Goal: Information Seeking & Learning: Understand process/instructions

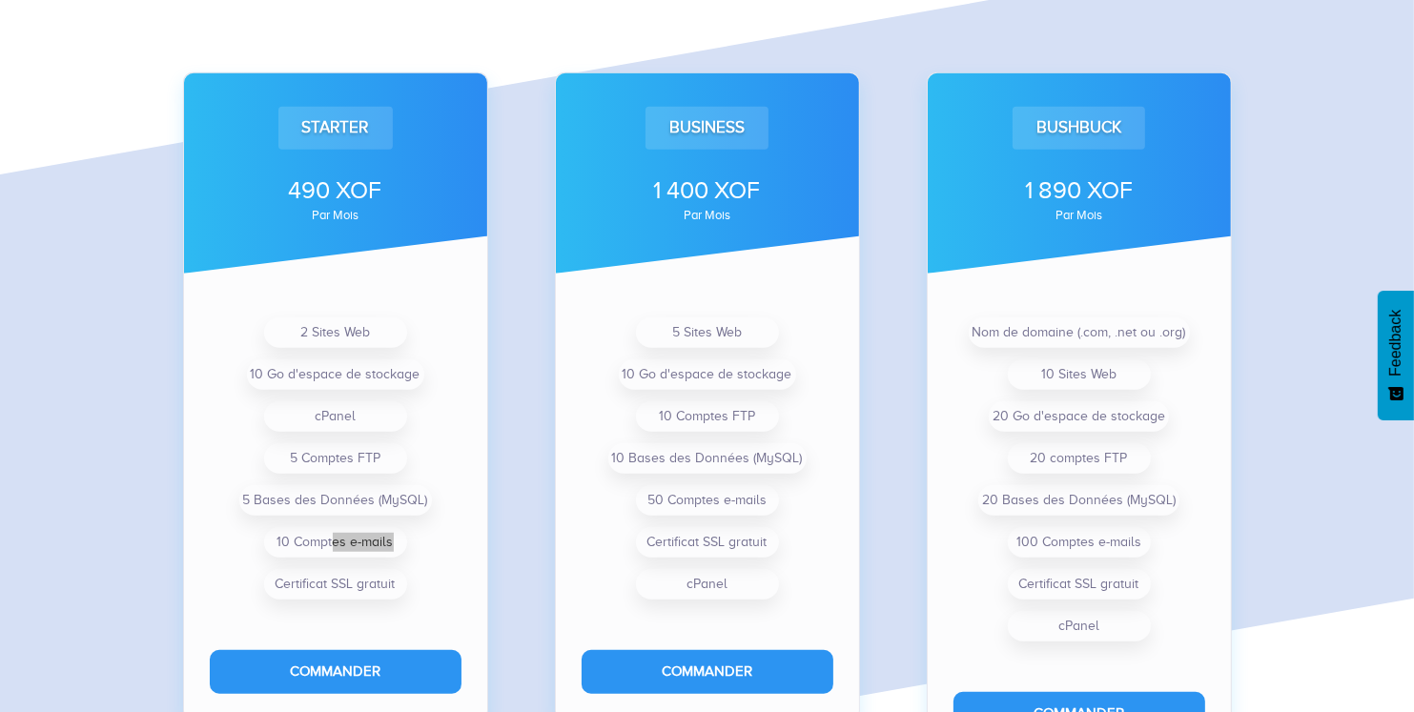
scroll to position [1398, 0]
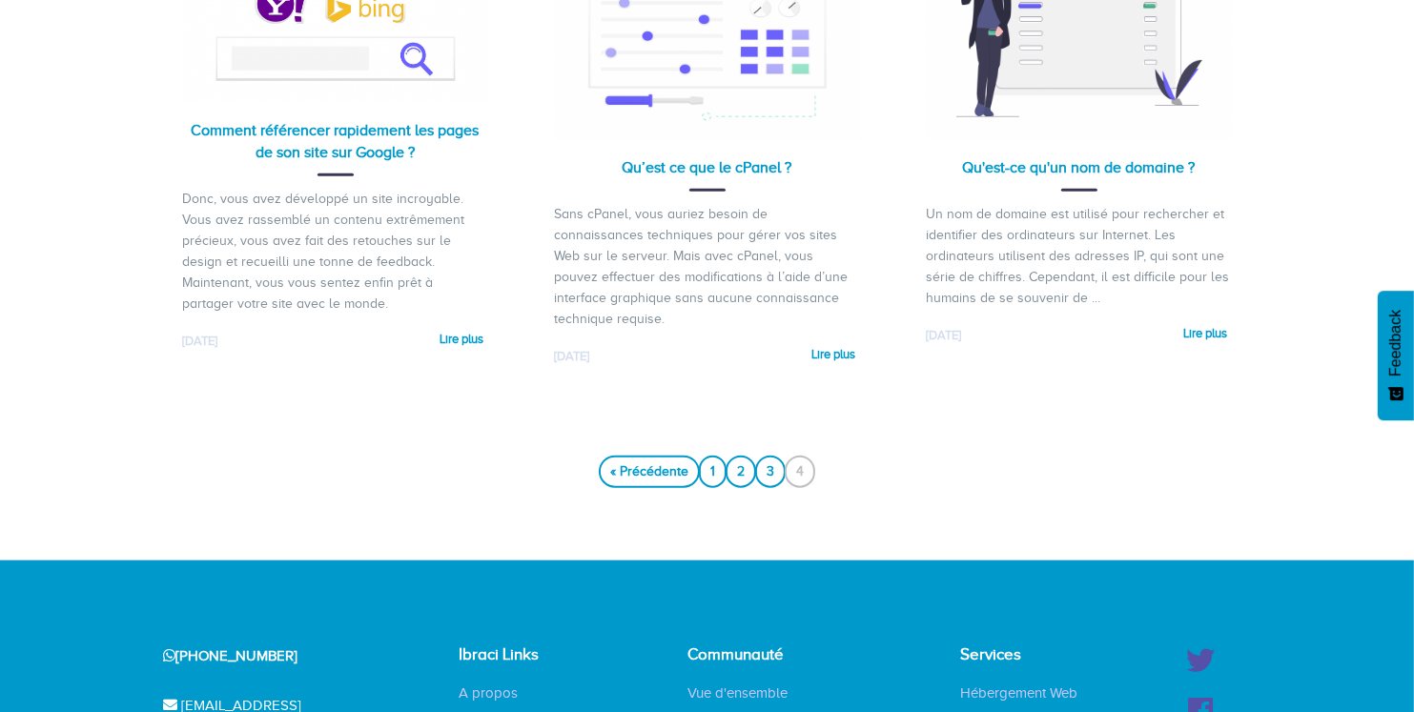
scroll to position [1636, 0]
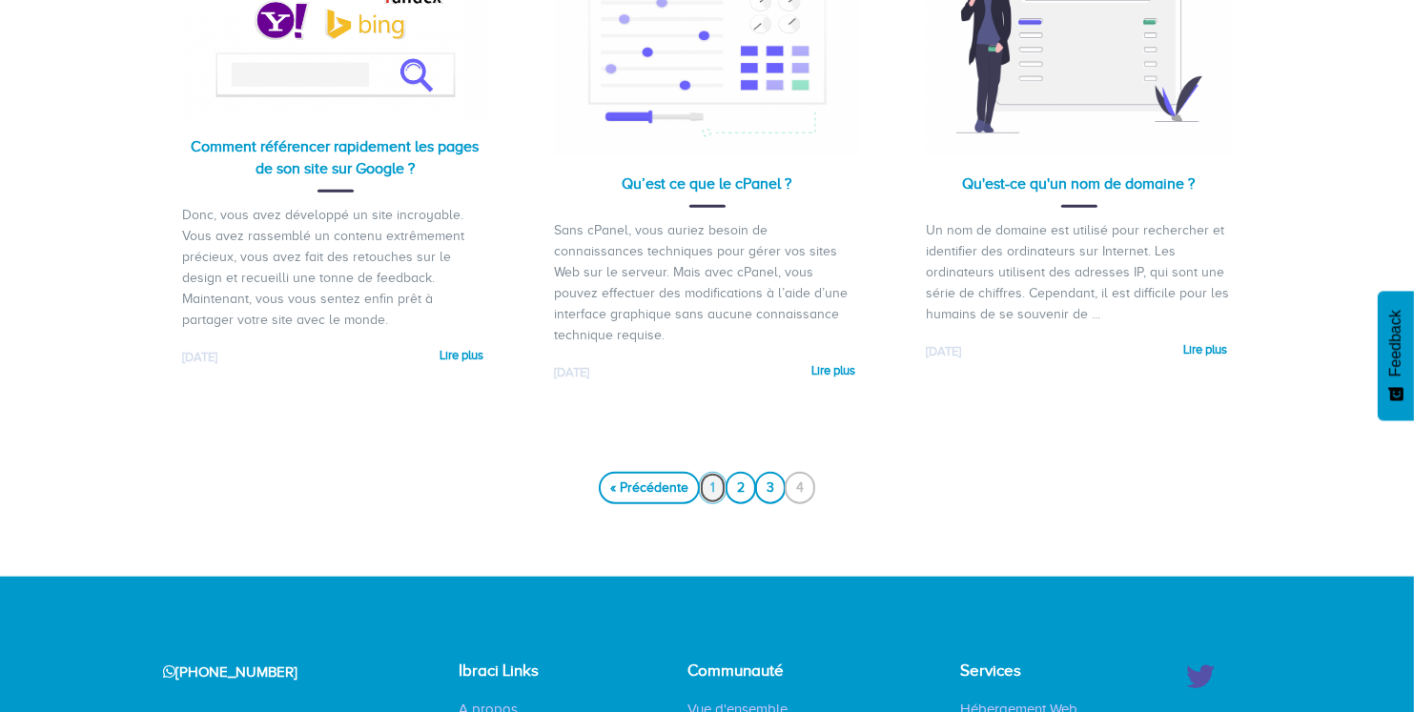
click at [707, 475] on link "1" at bounding box center [713, 488] width 28 height 32
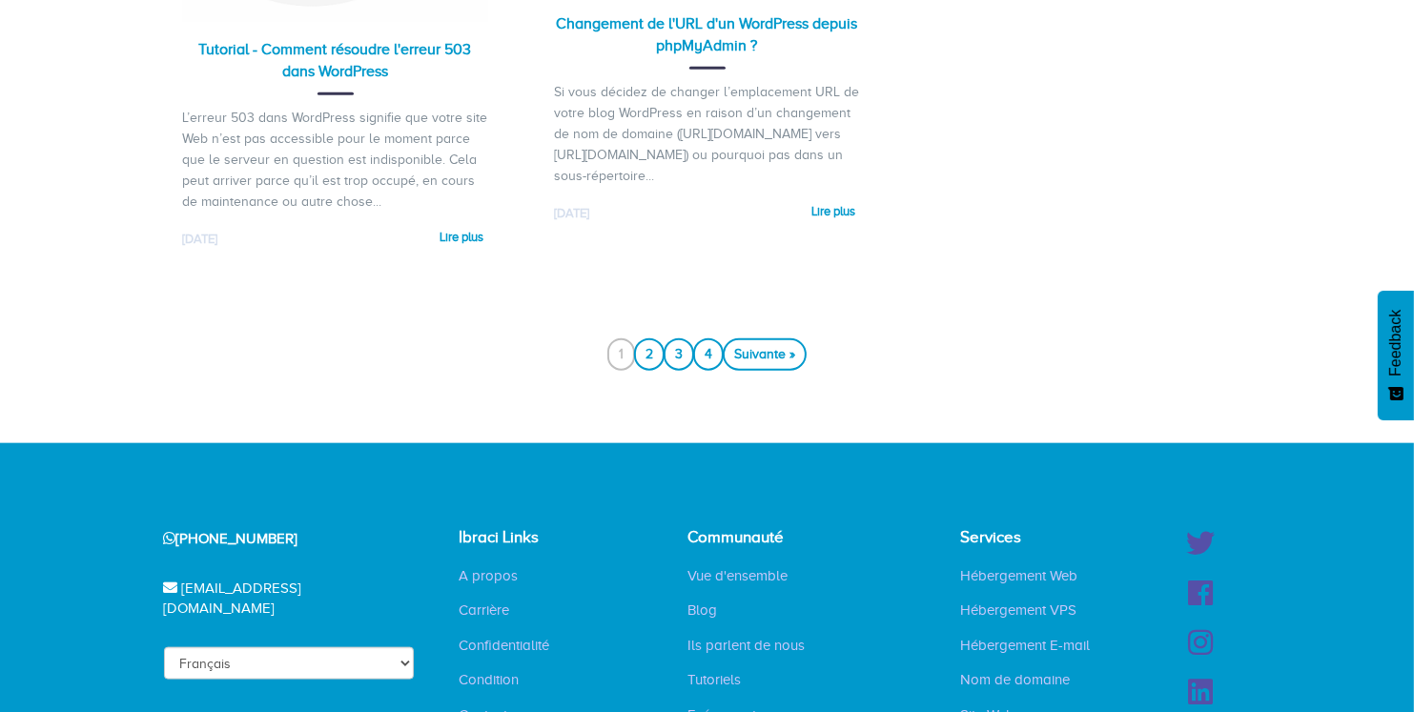
scroll to position [2076, 0]
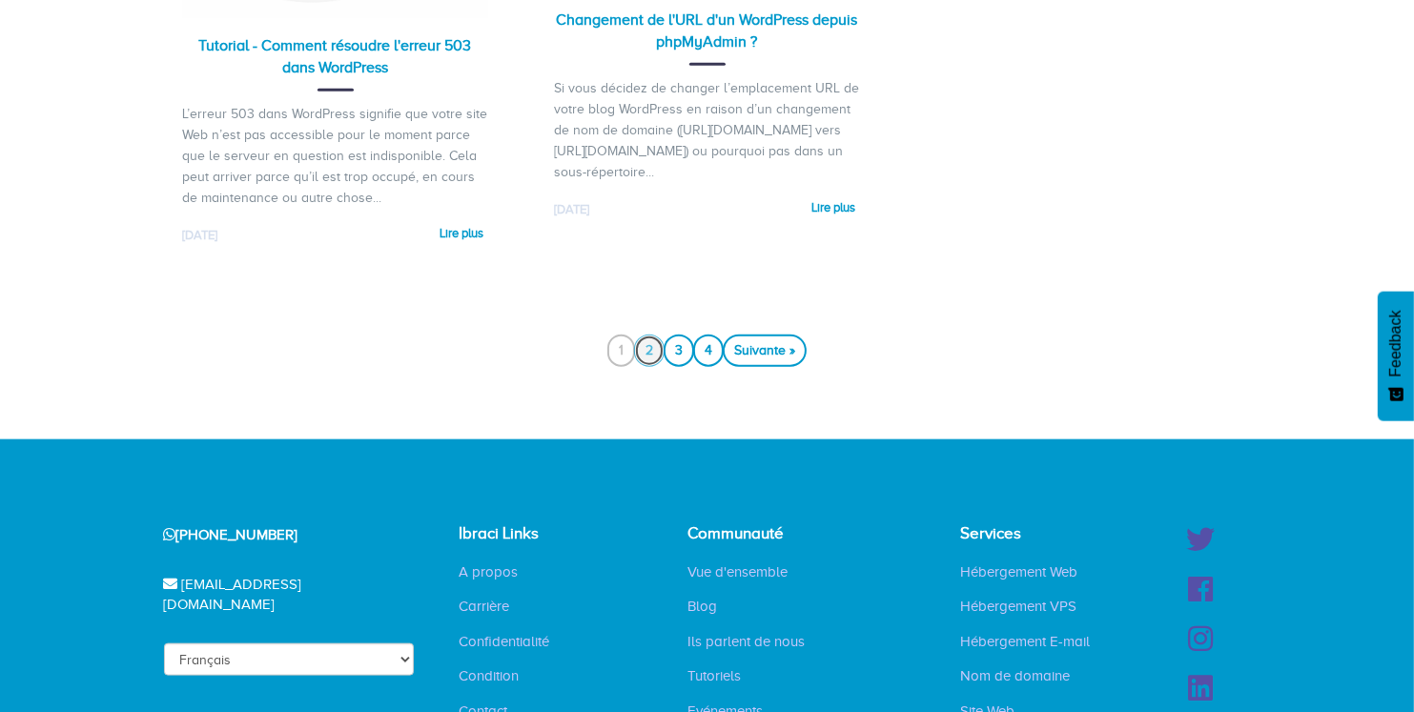
click at [649, 362] on link "2" at bounding box center [649, 350] width 31 height 32
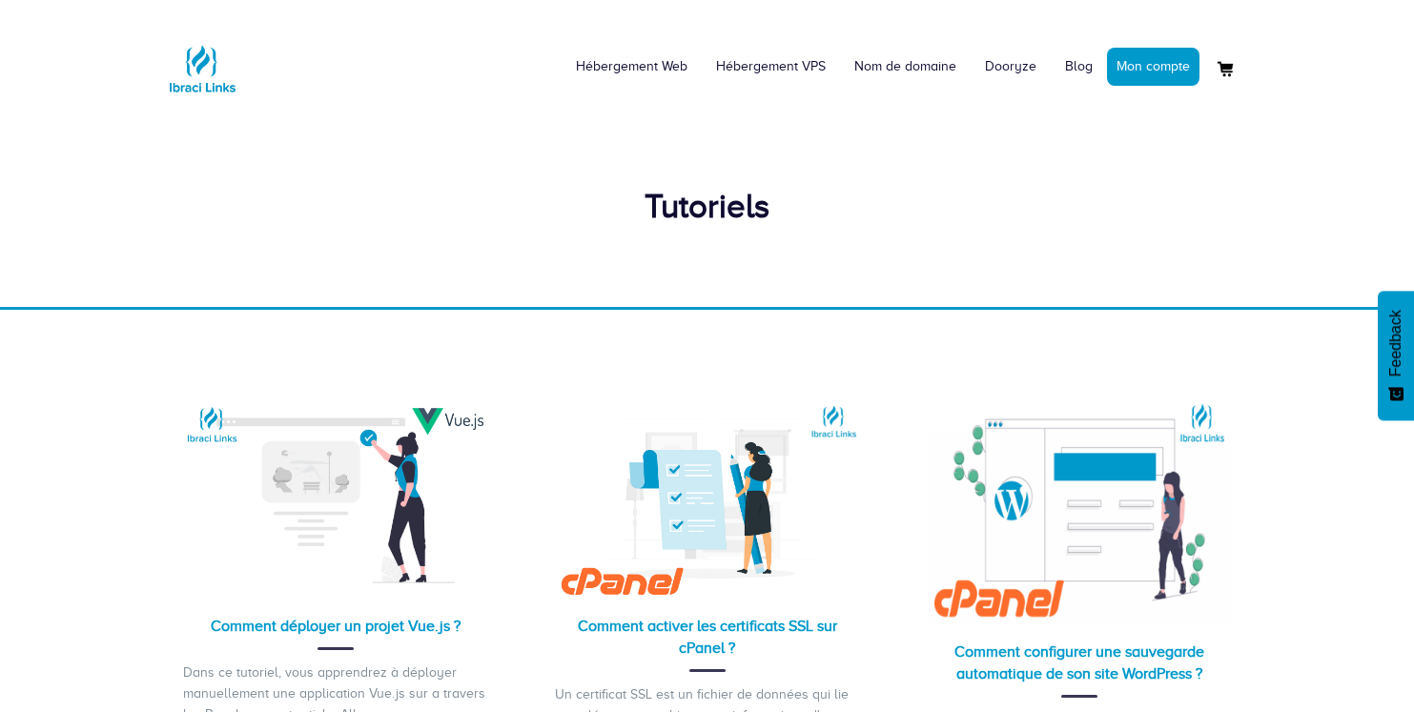
scroll to position [224, 0]
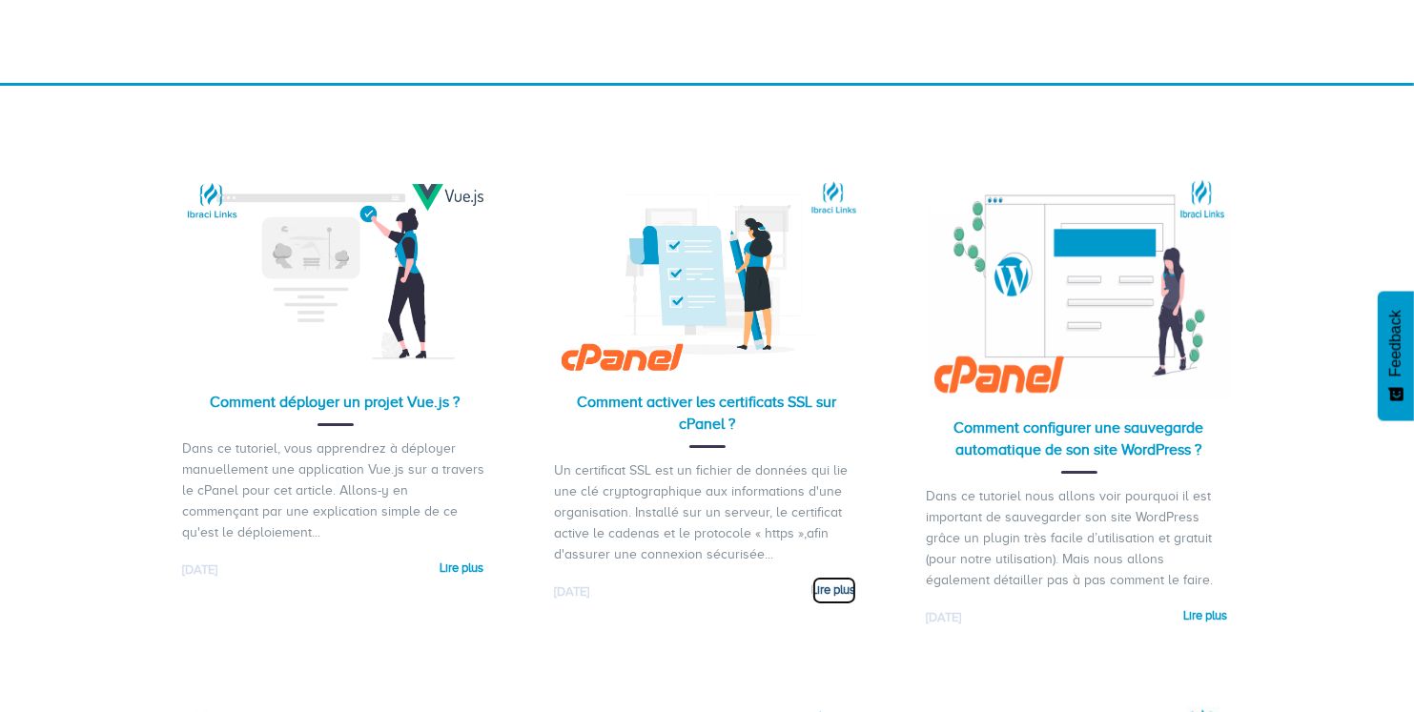
click at [820, 581] on link "Lire plus" at bounding box center [834, 591] width 44 height 28
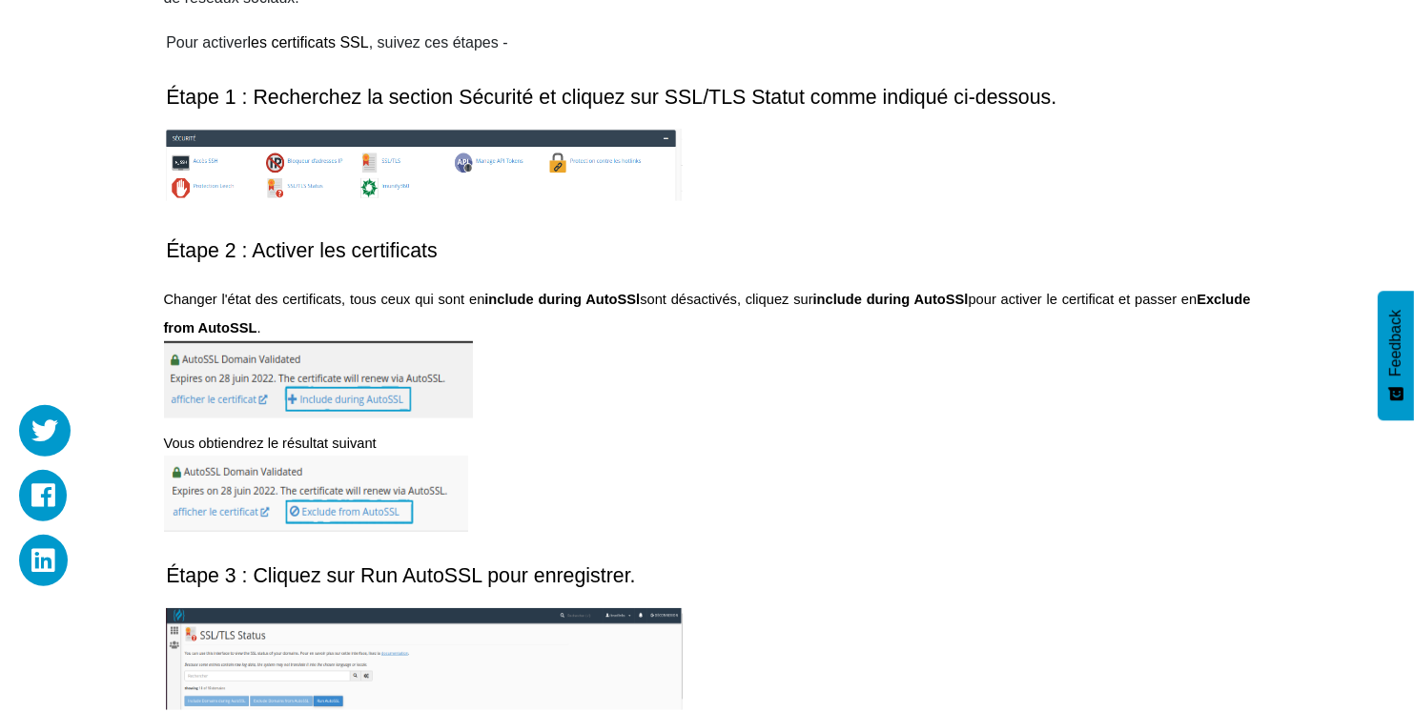
scroll to position [1261, 0]
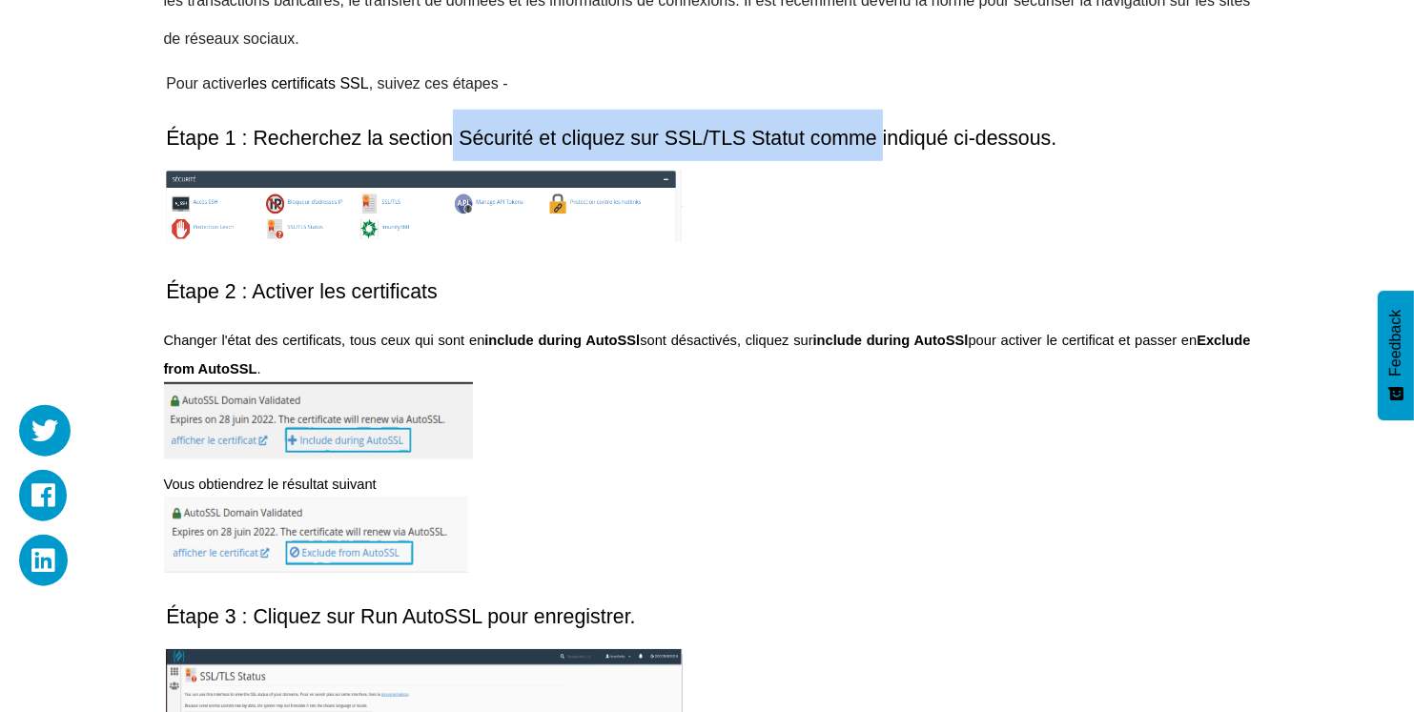
drag, startPoint x: 450, startPoint y: 145, endPoint x: 881, endPoint y: 144, distance: 431.0
click at [881, 144] on span "Étape 1 : Recherchez la section Sécurité et cliquez sur SSL/TLS Statut comme in…" at bounding box center [611, 138] width 891 height 23
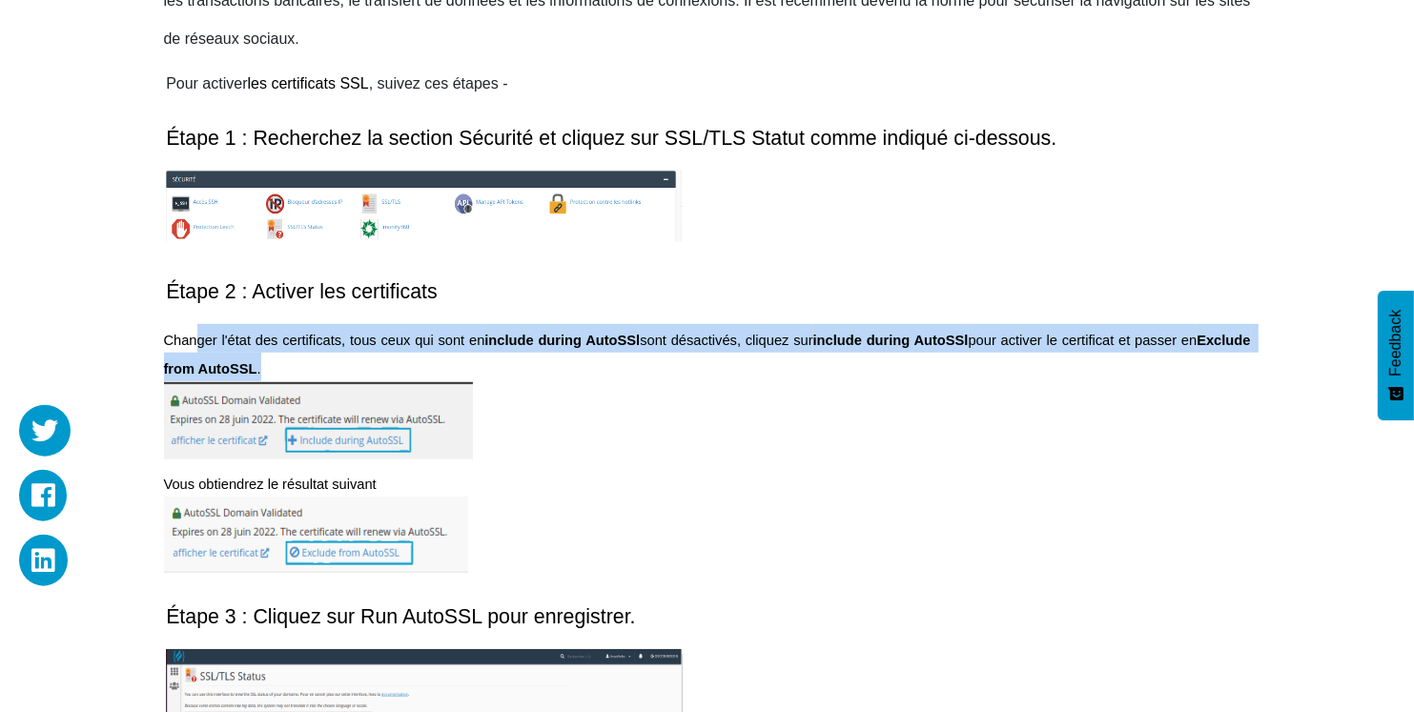
drag, startPoint x: 196, startPoint y: 338, endPoint x: 335, endPoint y: 359, distance: 140.0
click at [335, 359] on p "Changer l'état des certificats, tous ceux qui sont en include during AutoSSl so…" at bounding box center [707, 353] width 1087 height 58
click at [383, 343] on span "Changer l'état des certificats, tous ceux qui sont en" at bounding box center [324, 340] width 321 height 15
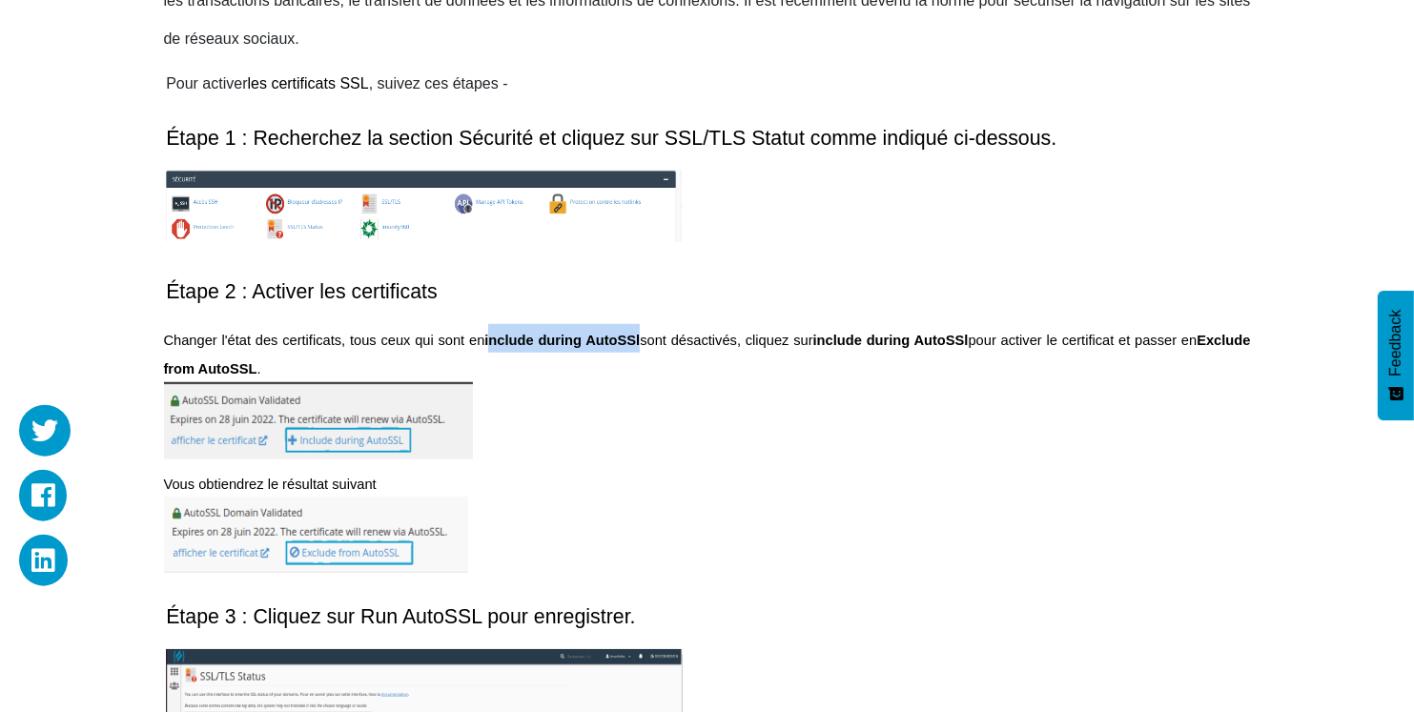
drag, startPoint x: 499, startPoint y: 342, endPoint x: 668, endPoint y: 345, distance: 169.7
click at [668, 345] on p "Changer l'état des certificats, tous ceux qui sont en include during AutoSSl so…" at bounding box center [707, 353] width 1087 height 58
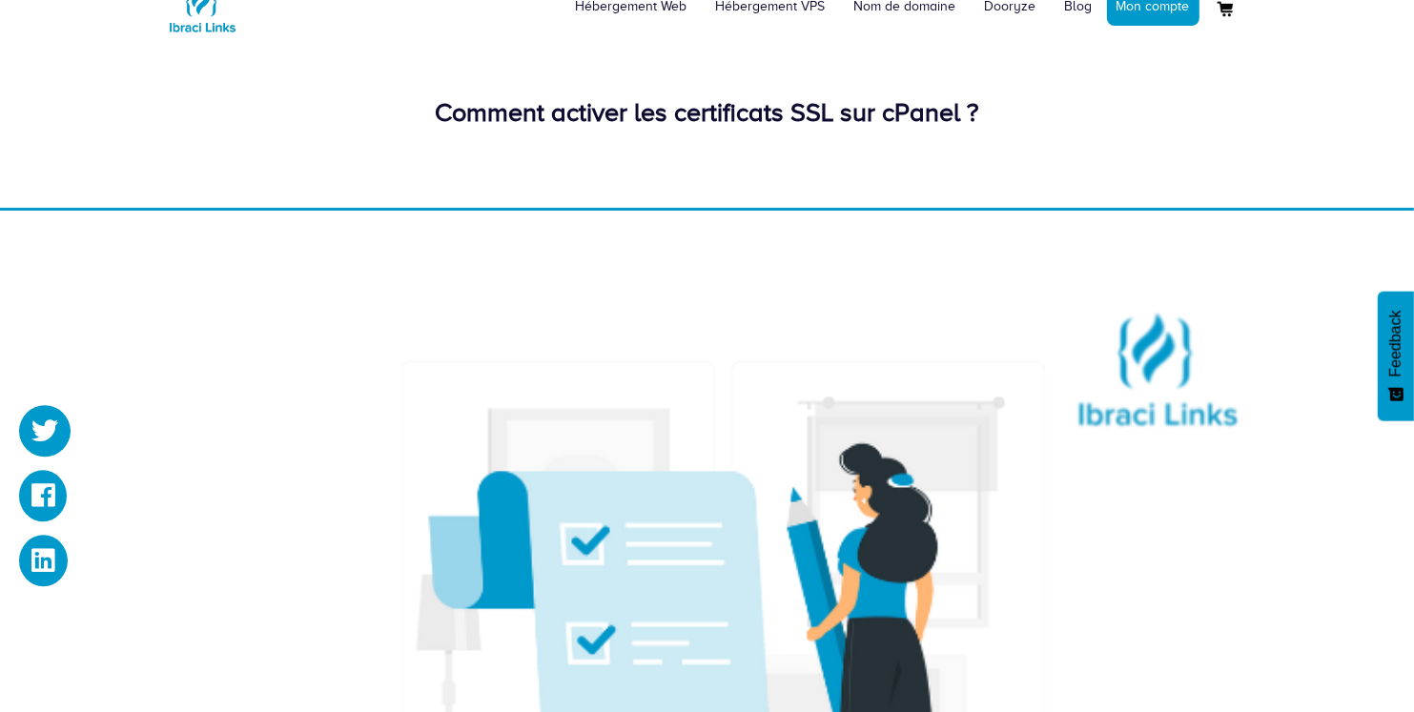
scroll to position [0, 0]
